Goal: Navigation & Orientation: Find specific page/section

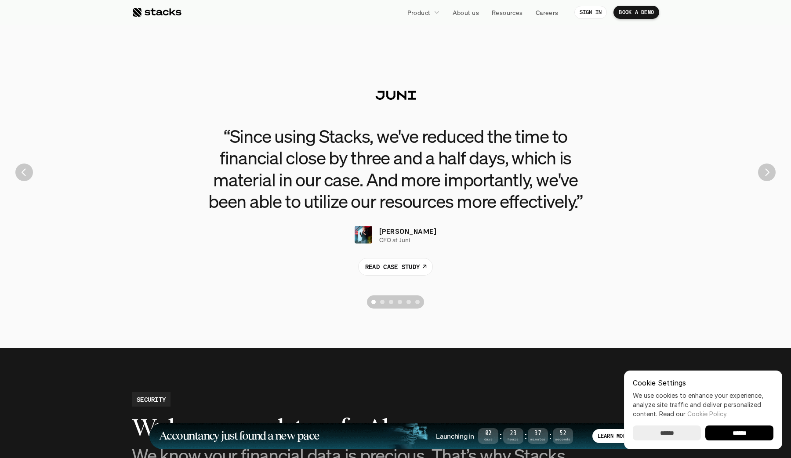
scroll to position [1962, 0]
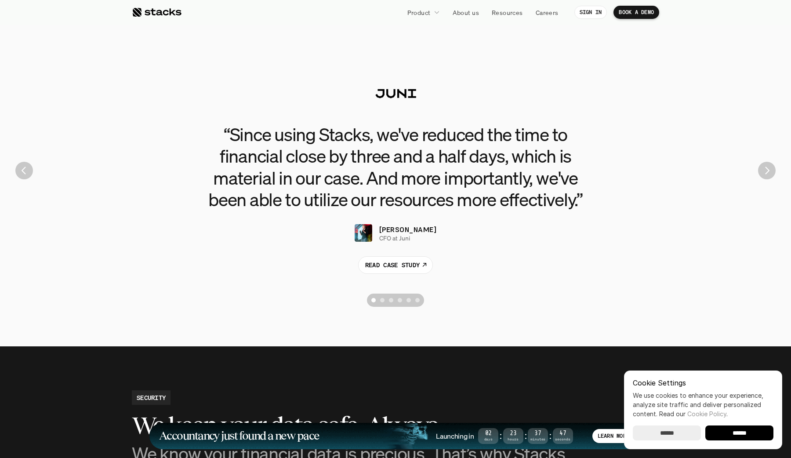
click at [765, 175] on img "Next" at bounding box center [767, 171] width 18 height 18
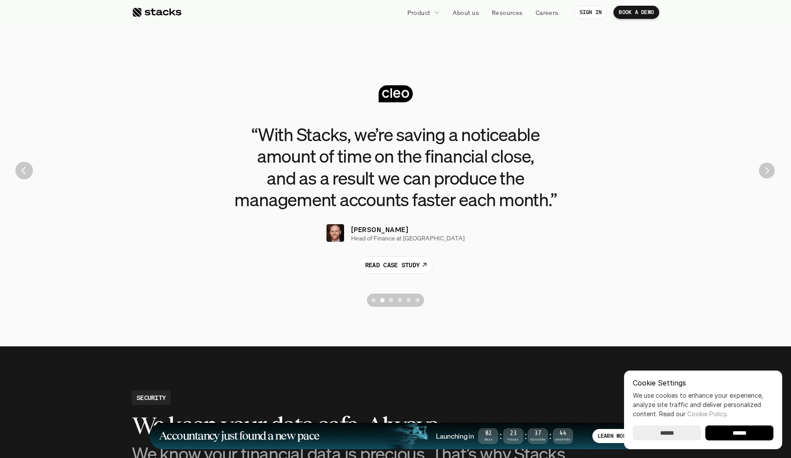
drag, startPoint x: 765, startPoint y: 175, endPoint x: 505, endPoint y: 224, distance: 264.7
click at [506, 224] on section "“Since using Stacks, we've reduced the time to financial close by three and a h…" at bounding box center [396, 170] width 778 height 281
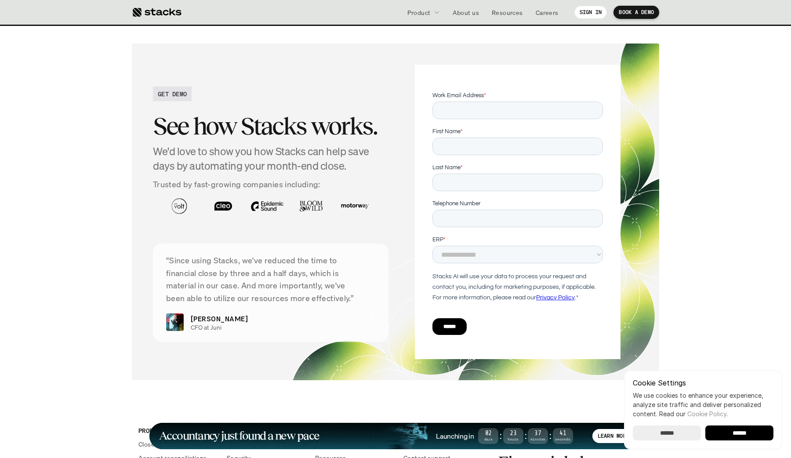
scroll to position [3144, 0]
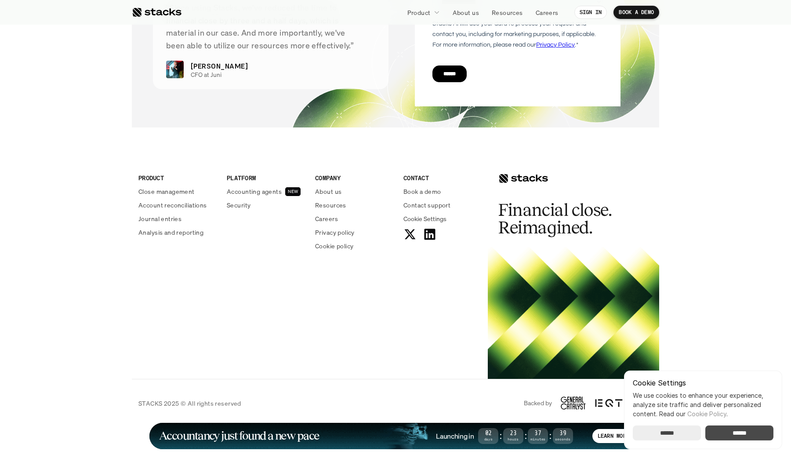
click at [756, 431] on input "******" at bounding box center [739, 432] width 68 height 15
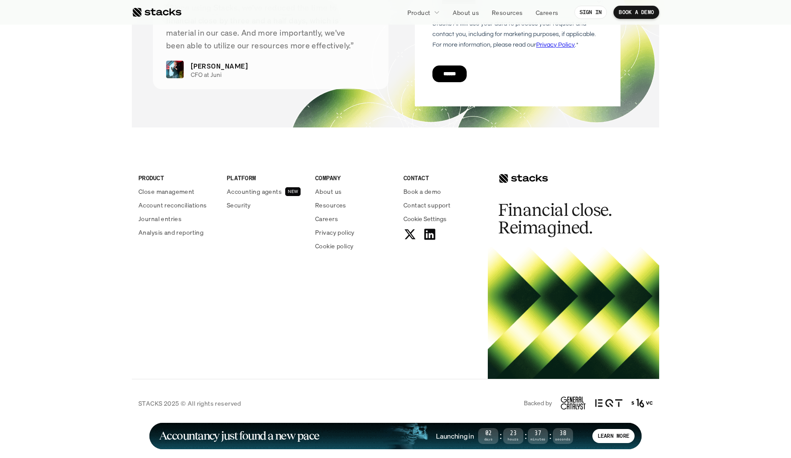
scroll to position [0, 0]
click at [404, 410] on div "STACKS 2025 © All rights reserved Backed by" at bounding box center [395, 403] width 527 height 48
click at [330, 192] on p "About us" at bounding box center [328, 191] width 26 height 9
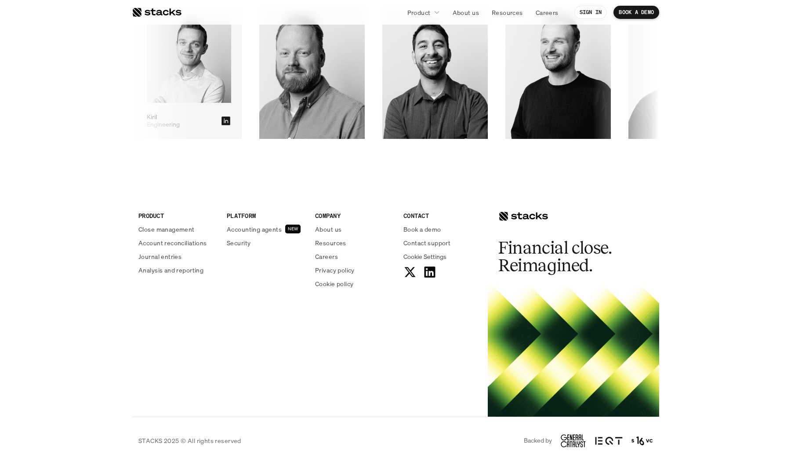
scroll to position [1458, 0]
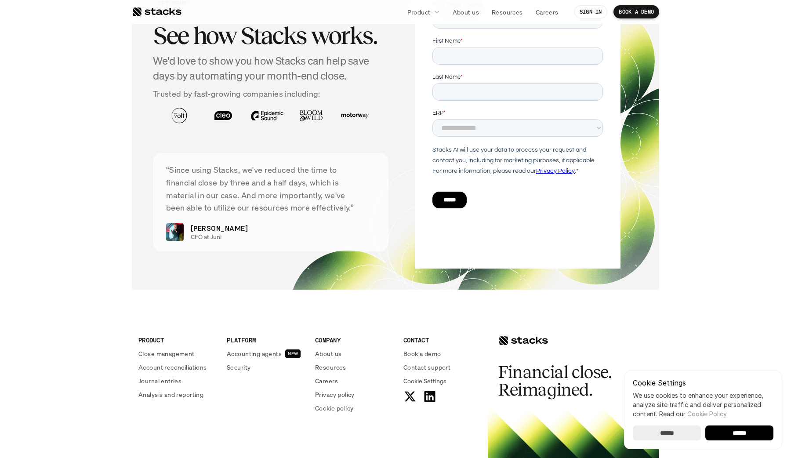
scroll to position [1333, 0]
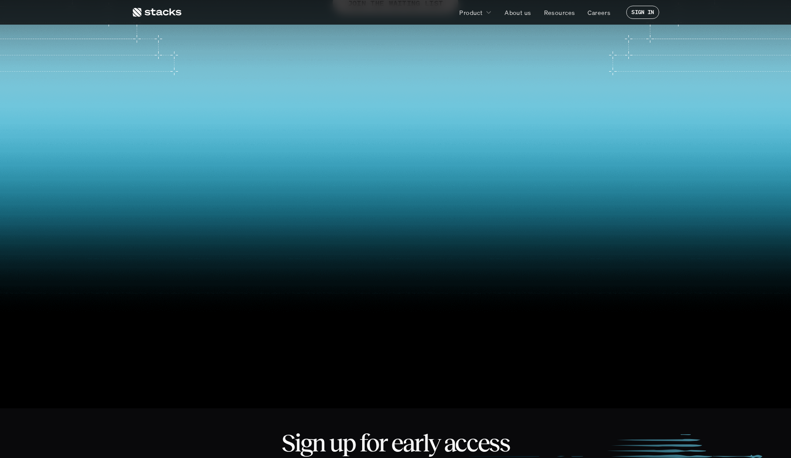
scroll to position [198, 0]
